Goal: Information Seeking & Learning: Learn about a topic

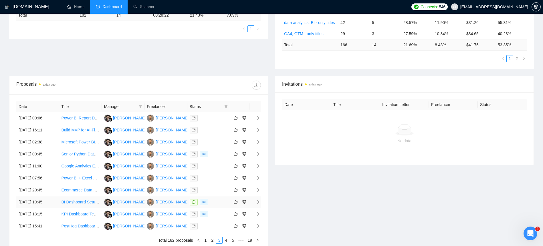
scroll to position [181, 0]
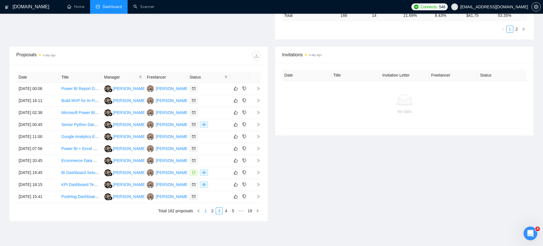
click at [206, 210] on link "1" at bounding box center [205, 211] width 6 height 6
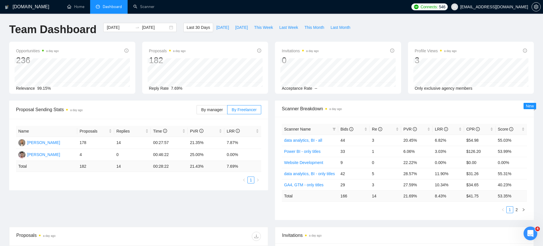
scroll to position [50, 0]
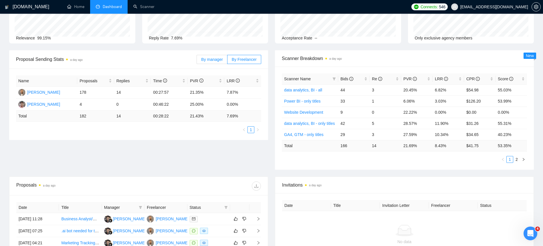
click at [219, 62] on label "By manager" at bounding box center [211, 59] width 31 height 9
click at [197, 61] on input "By manager" at bounding box center [197, 61] width 0 height 0
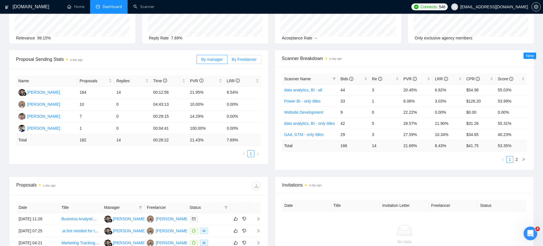
click at [237, 62] on label "By Freelancer" at bounding box center [244, 59] width 34 height 9
click at [227, 61] on input "By Freelancer" at bounding box center [227, 61] width 0 height 0
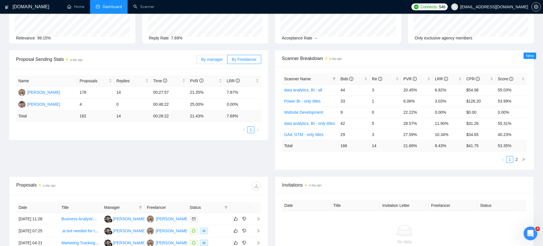
click at [221, 63] on label "By manager" at bounding box center [211, 59] width 31 height 9
click at [197, 61] on input "By manager" at bounding box center [197, 61] width 0 height 0
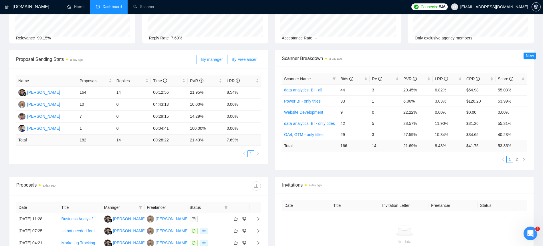
click at [241, 61] on span "By Freelancer" at bounding box center [244, 59] width 25 height 5
click at [227, 61] on input "By Freelancer" at bounding box center [227, 61] width 0 height 0
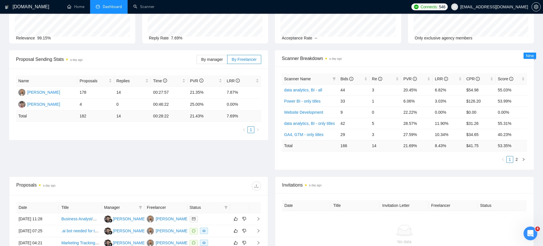
click at [218, 65] on div "By manager By Freelancer" at bounding box center [228, 59] width 65 height 18
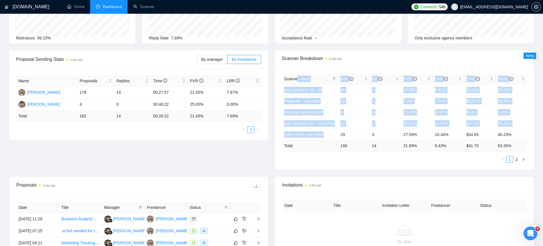
drag, startPoint x: 329, startPoint y: 136, endPoint x: 297, endPoint y: 77, distance: 67.4
click at [297, 77] on table "Scanner Name Bids Re PVR LRR CPR Score data analytics, BI - all 44 3 20.45% 6.8…" at bounding box center [404, 112] width 245 height 78
click at [297, 77] on span "Scanner Name" at bounding box center [297, 79] width 27 height 5
drag, startPoint x: 285, startPoint y: 79, endPoint x: 331, endPoint y: 137, distance: 74.1
click at [331, 137] on table "Scanner Name Bids Re PVR LRR CPR Score data analytics, BI - all 44 3 20.45% 6.8…" at bounding box center [404, 112] width 245 height 78
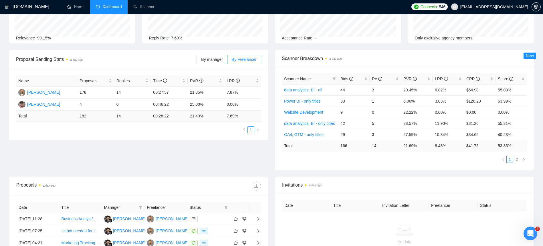
click at [333, 149] on td "Total" at bounding box center [310, 145] width 56 height 11
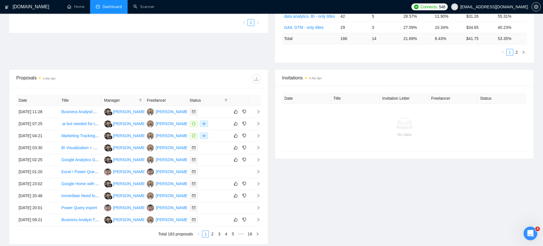
scroll to position [87, 0]
